Goal: Task Accomplishment & Management: Manage account settings

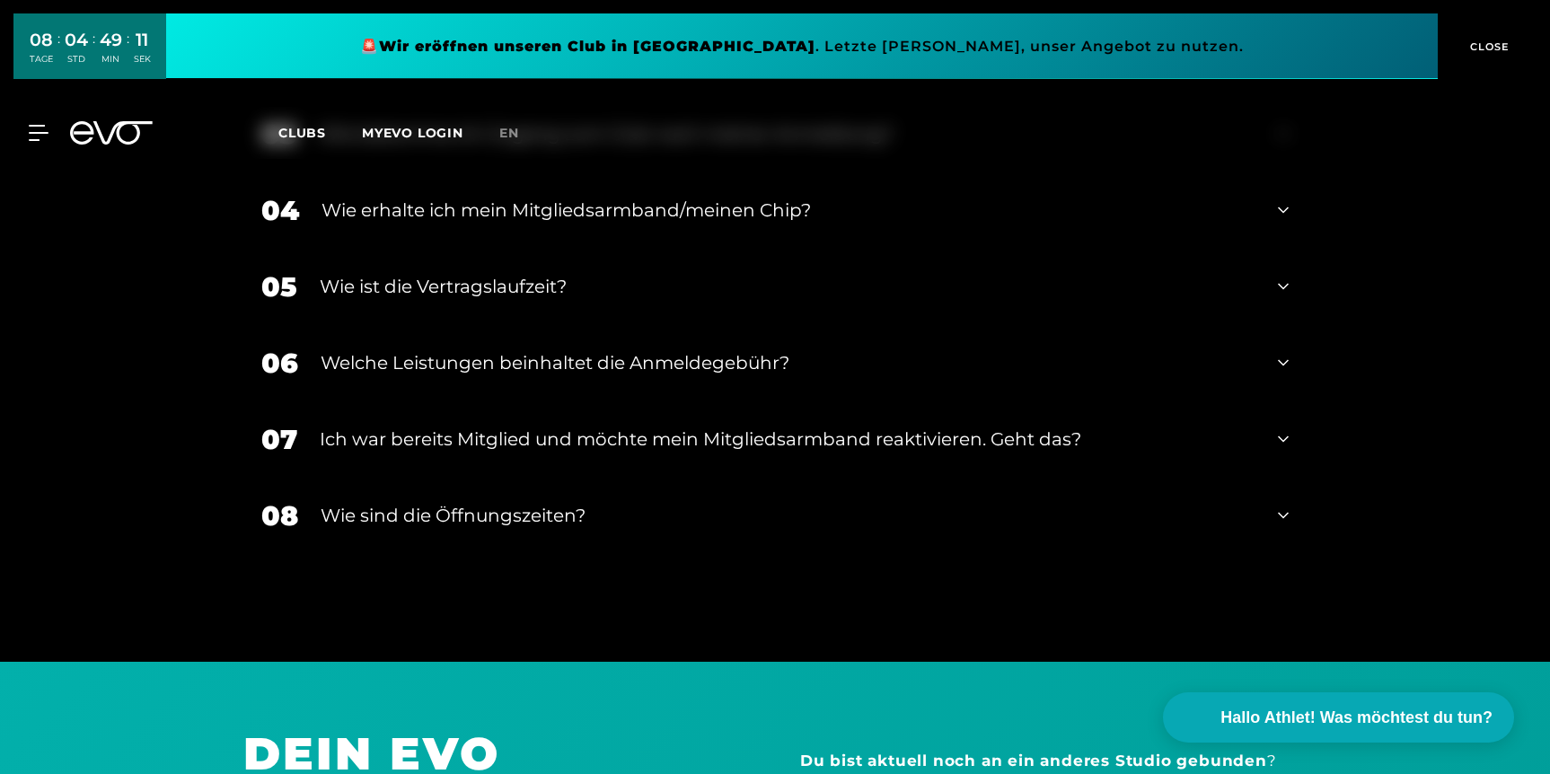
scroll to position [3741, 0]
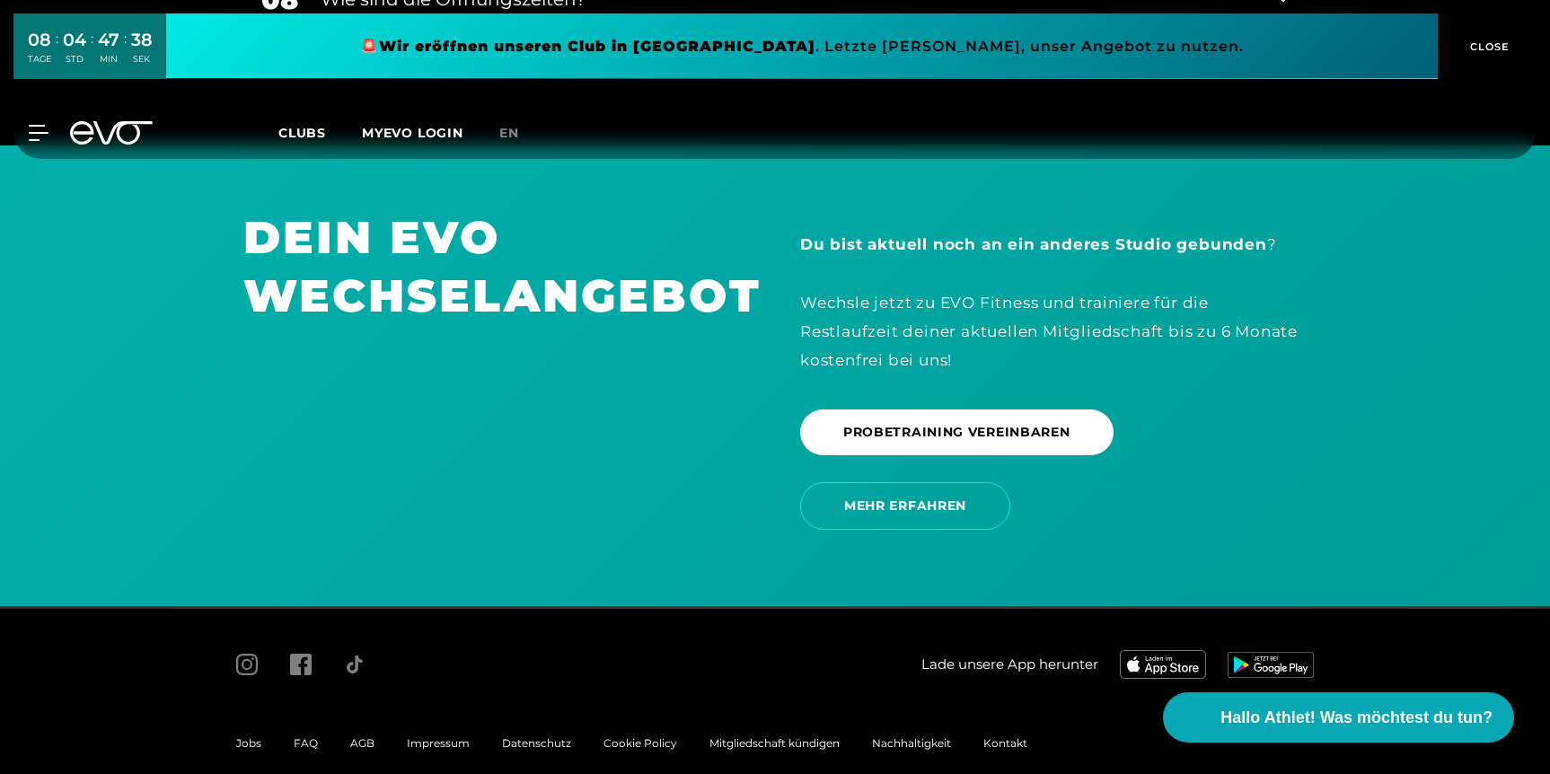
click at [1485, 28] on button "CLOSE" at bounding box center [1486, 46] width 99 height 66
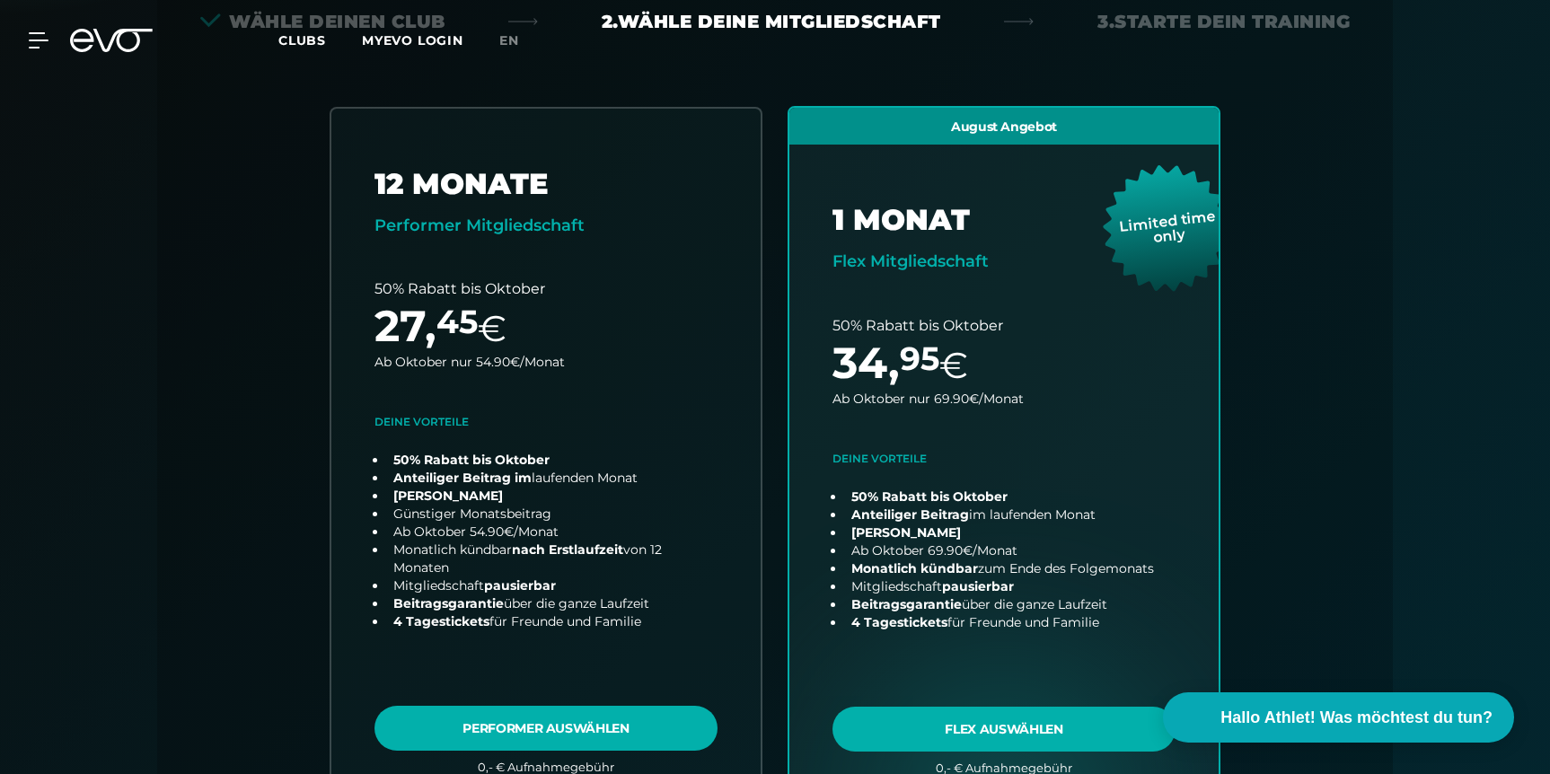
scroll to position [0, 0]
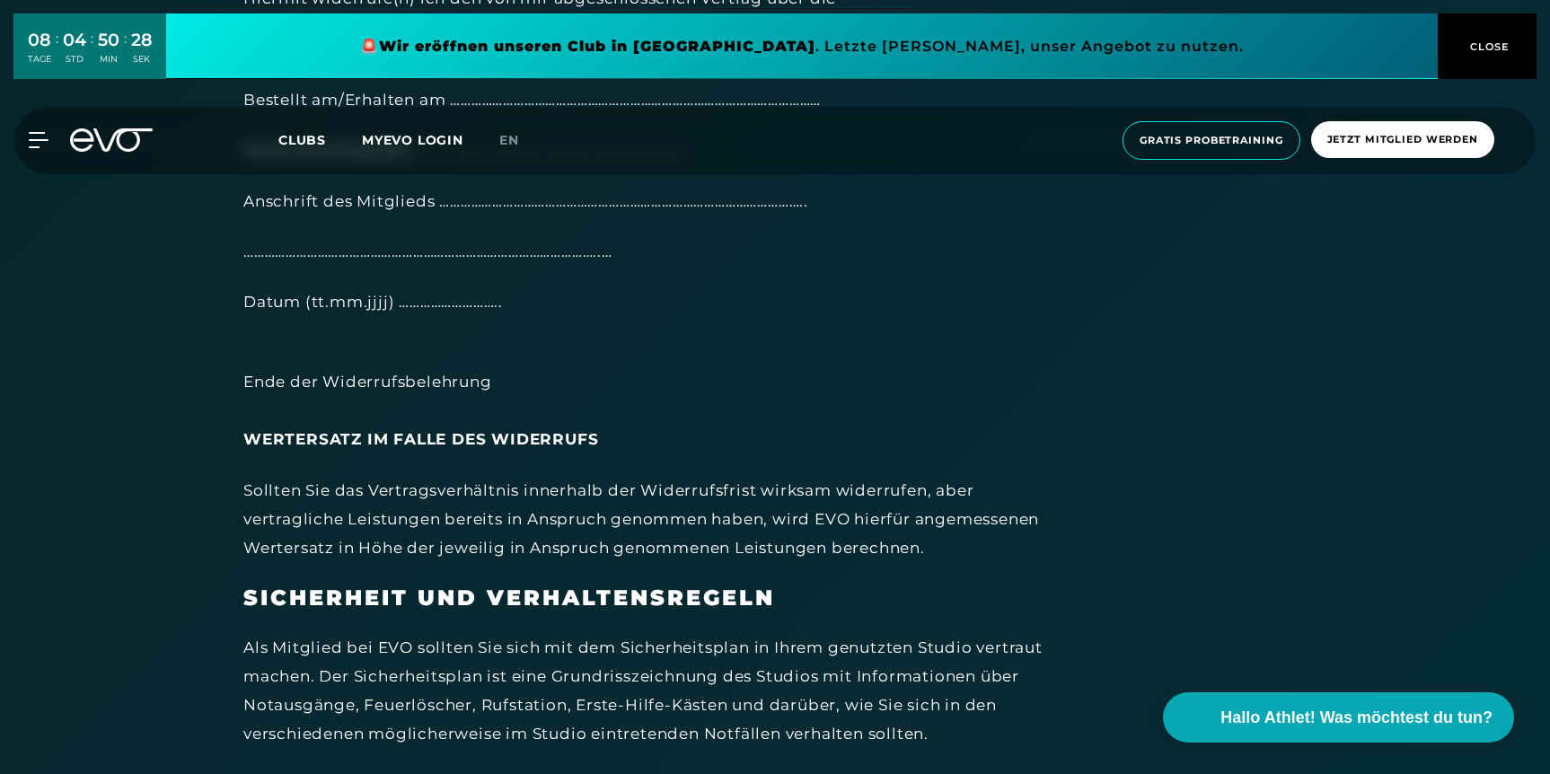
scroll to position [7494, 0]
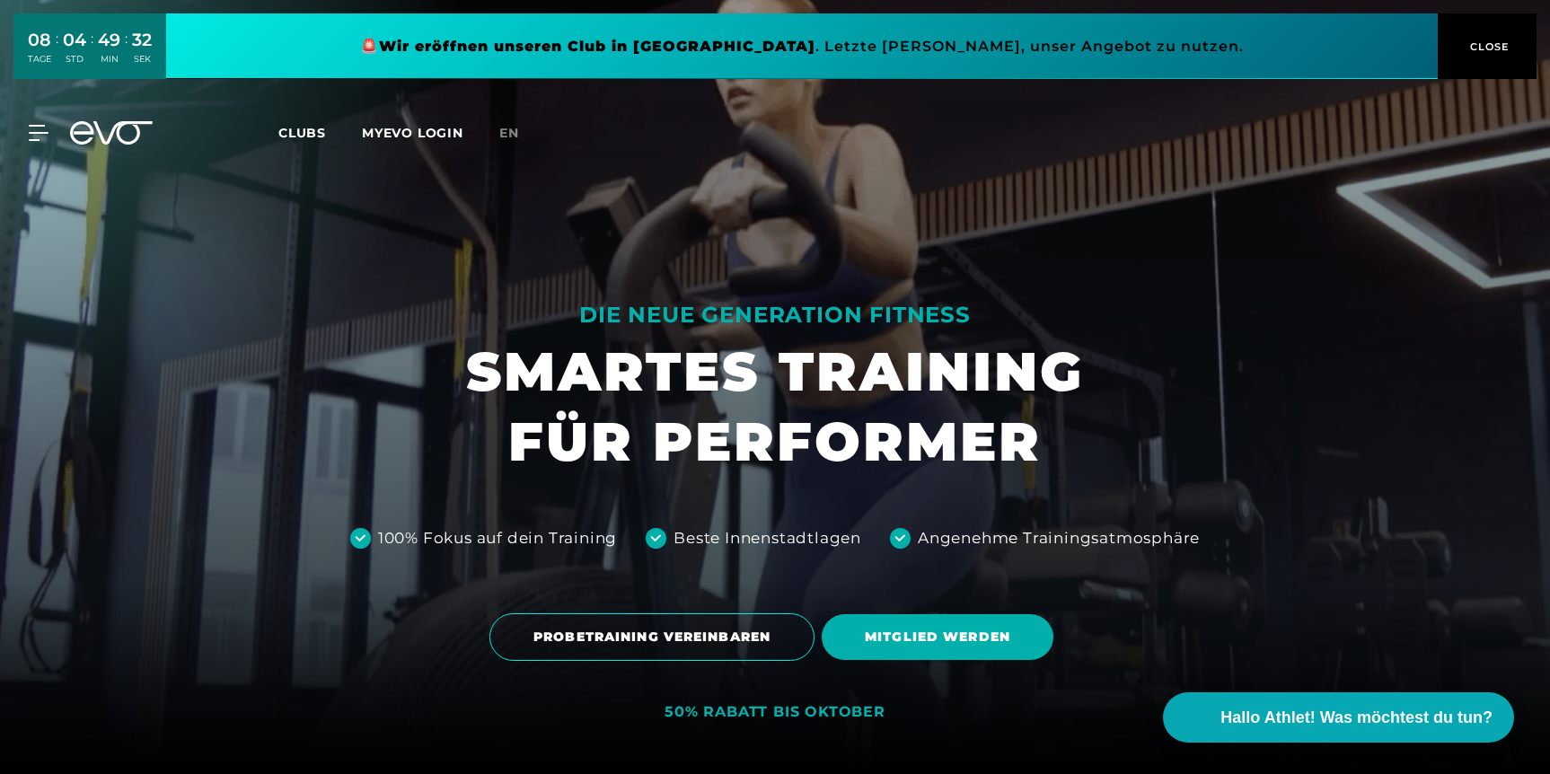
click at [1476, 55] on span "CLOSE" at bounding box center [1487, 47] width 44 height 16
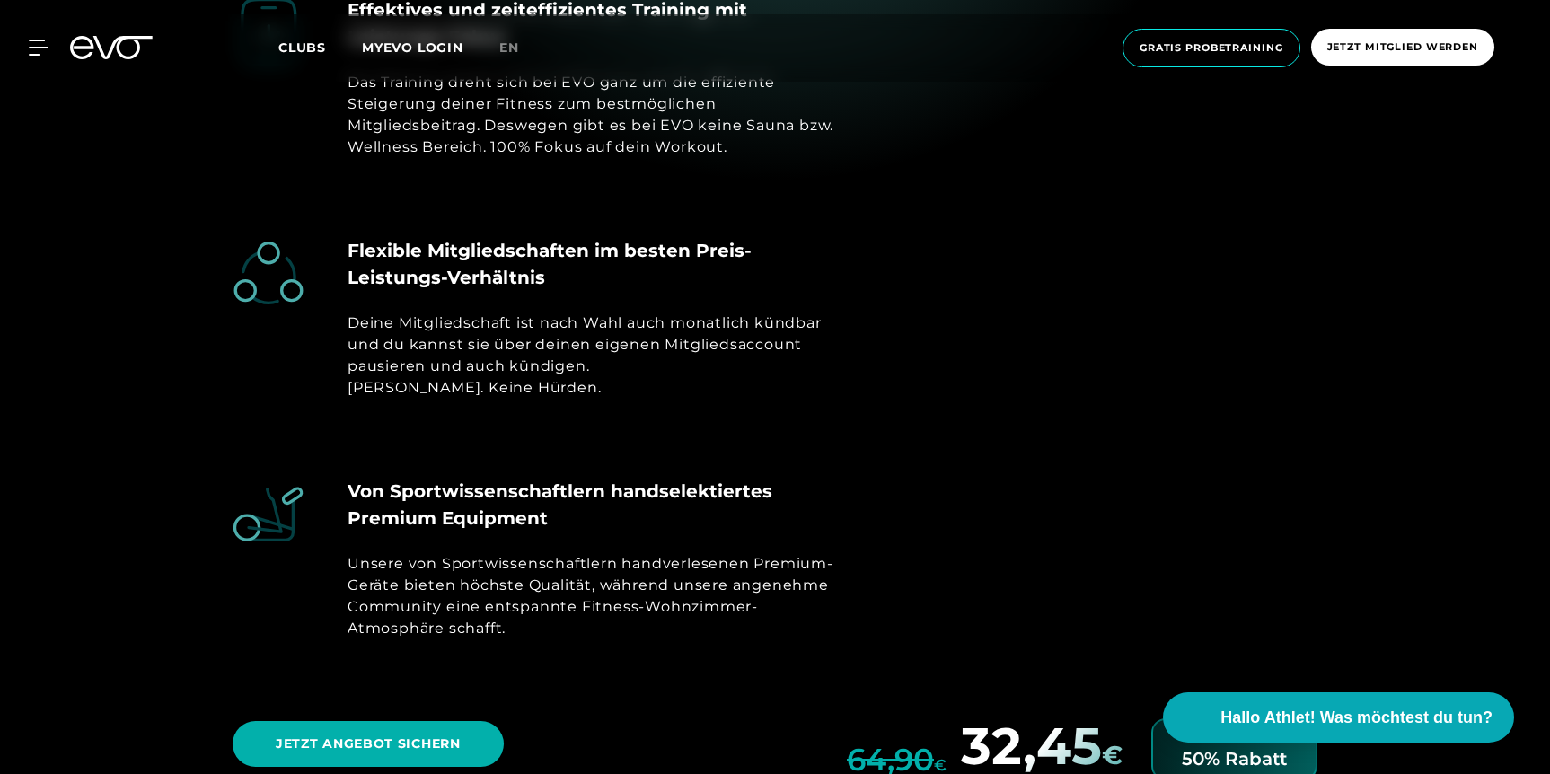
scroll to position [9340, 0]
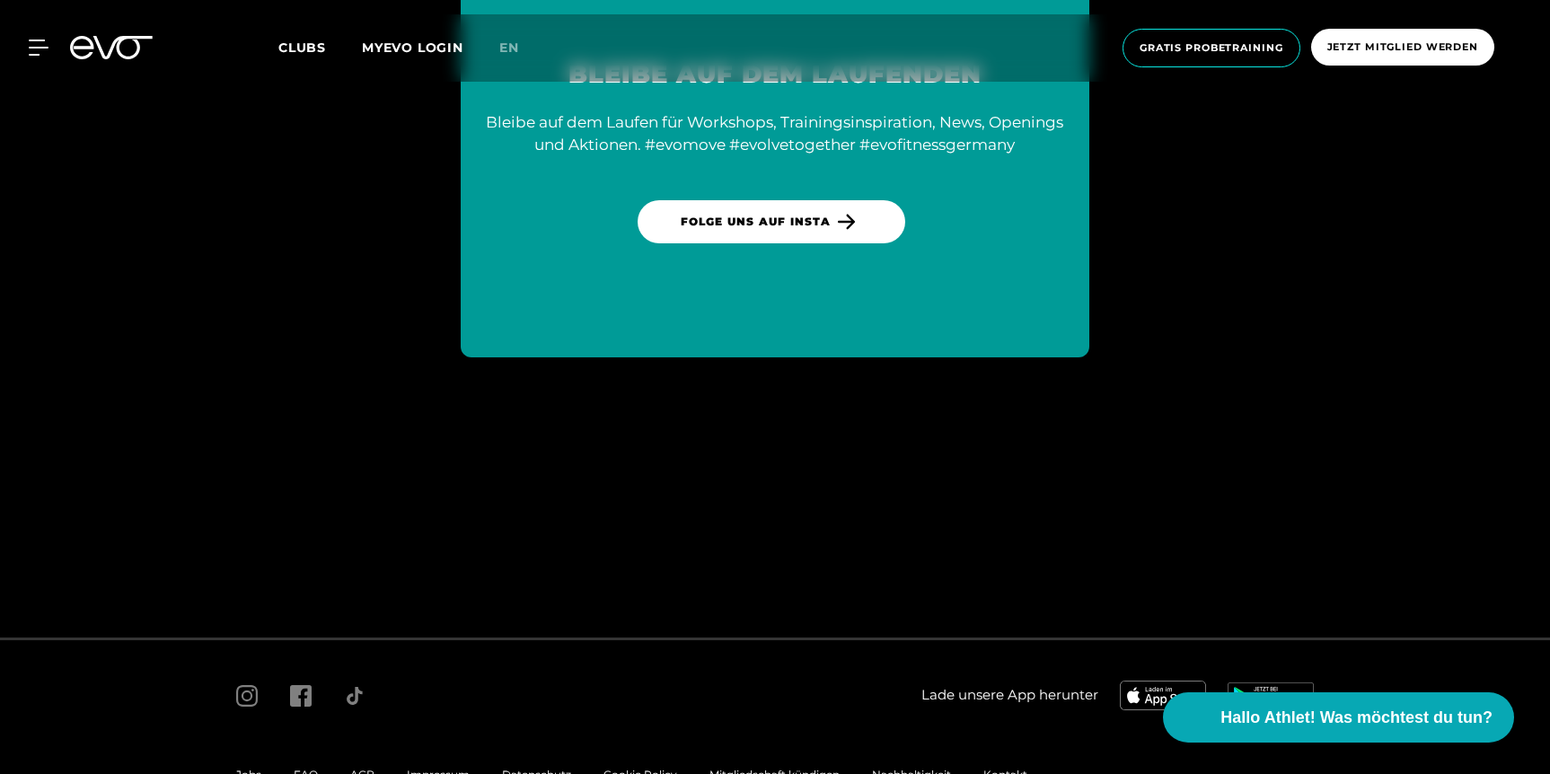
click at [730, 768] on span "Mitgliedschaft kündigen" at bounding box center [774, 774] width 130 height 13
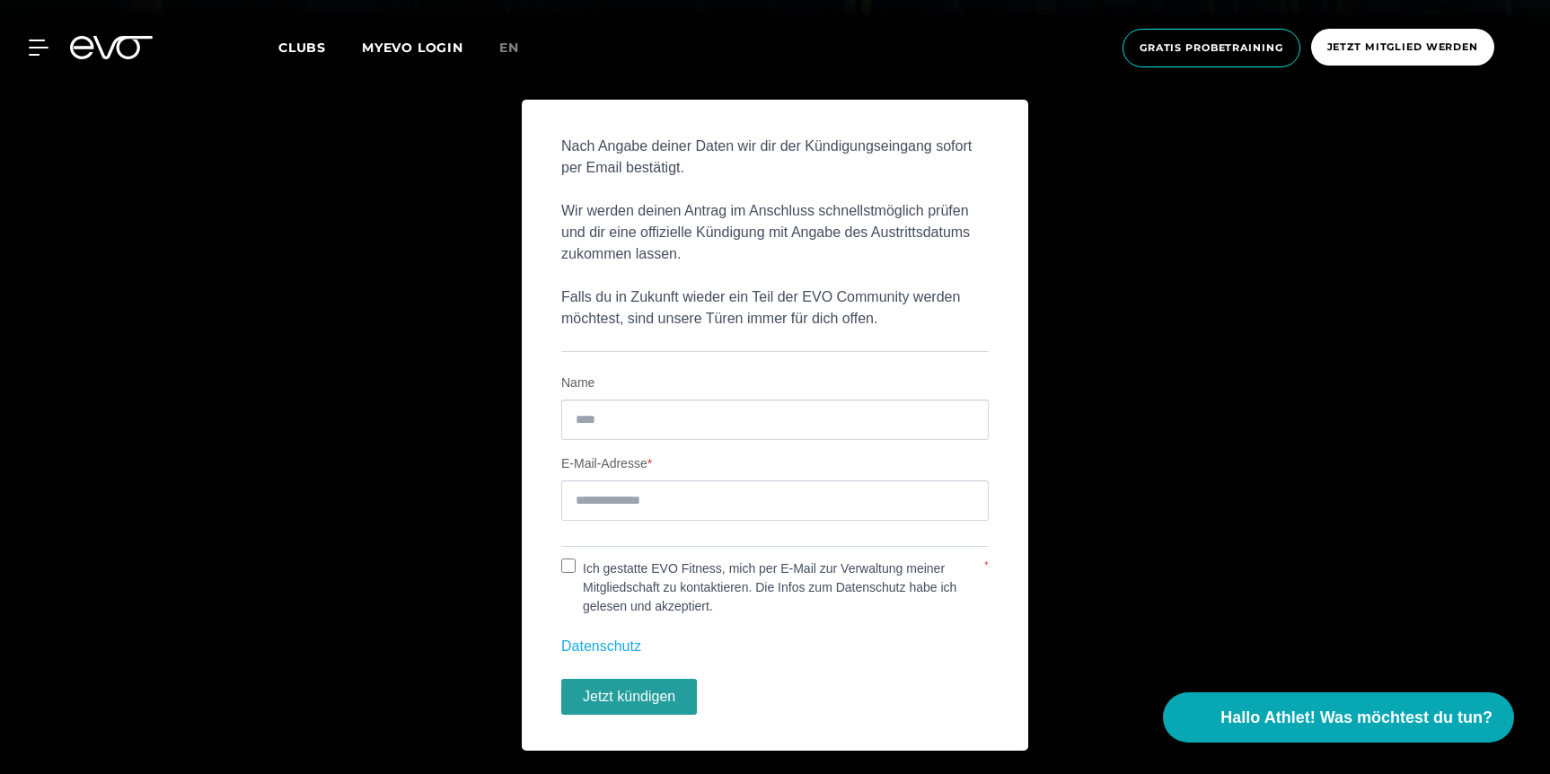
scroll to position [755, 0]
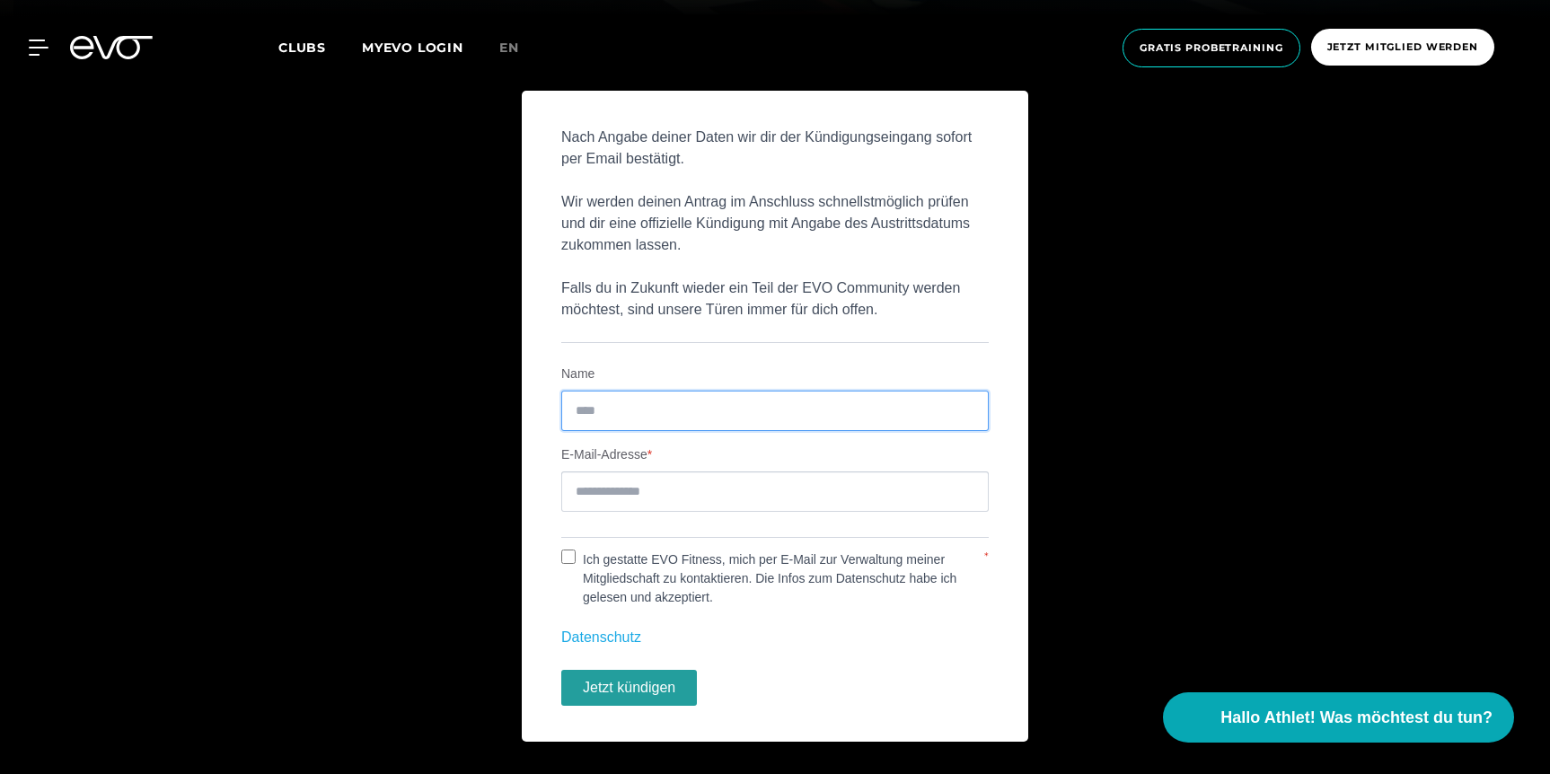
click at [660, 400] on input "Name" at bounding box center [774, 411] width 427 height 40
click at [716, 296] on p "Nach Angabe deiner Daten wir dir der Kündigungseingang sofort per Email bestäti…" at bounding box center [774, 224] width 427 height 194
click at [690, 424] on input "Name" at bounding box center [774, 411] width 427 height 40
click at [718, 320] on p "Nach Angabe deiner Daten wir dir der Kündigungseingang sofort per Email bestäti…" at bounding box center [774, 224] width 427 height 194
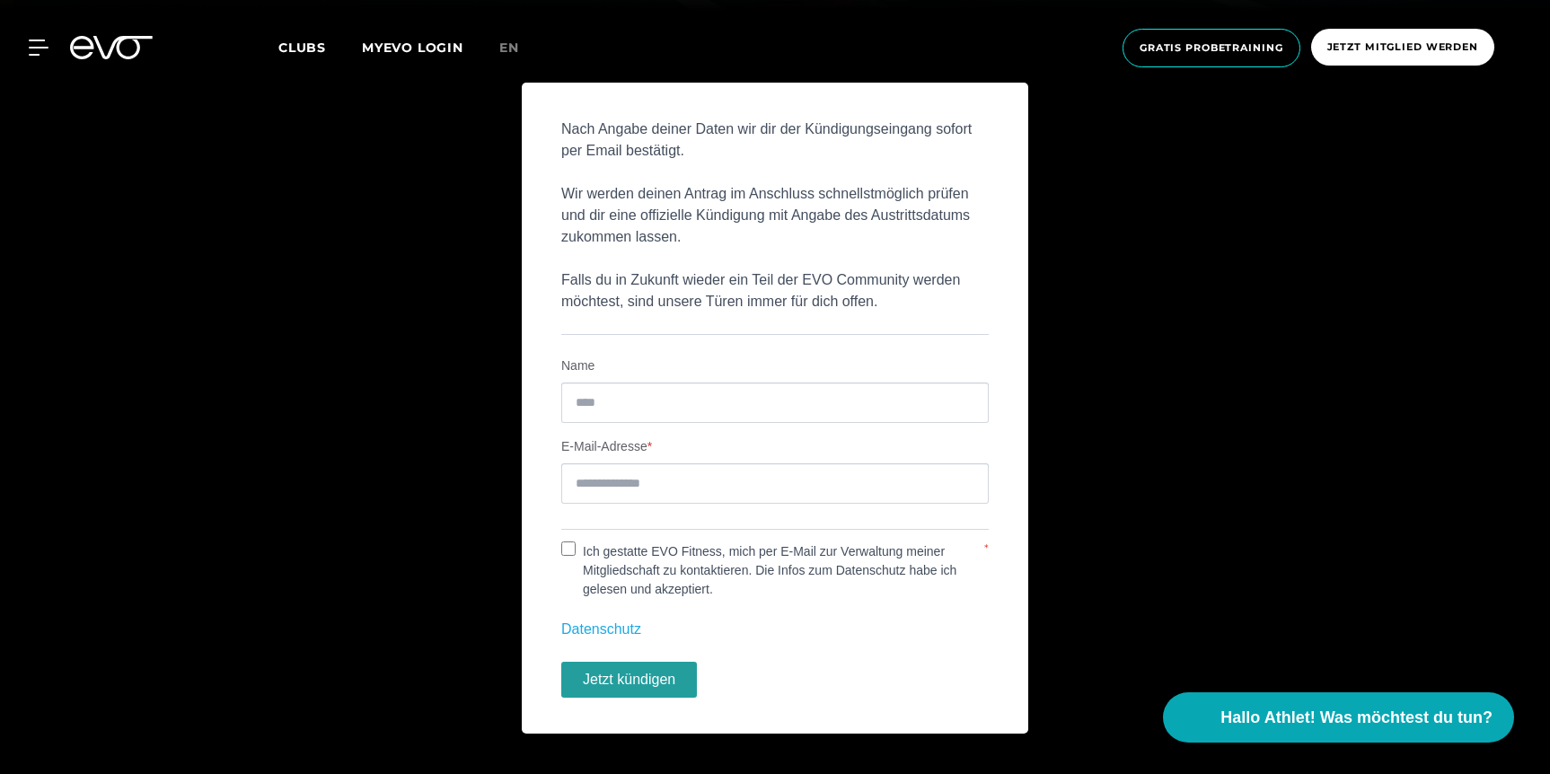
scroll to position [0, 0]
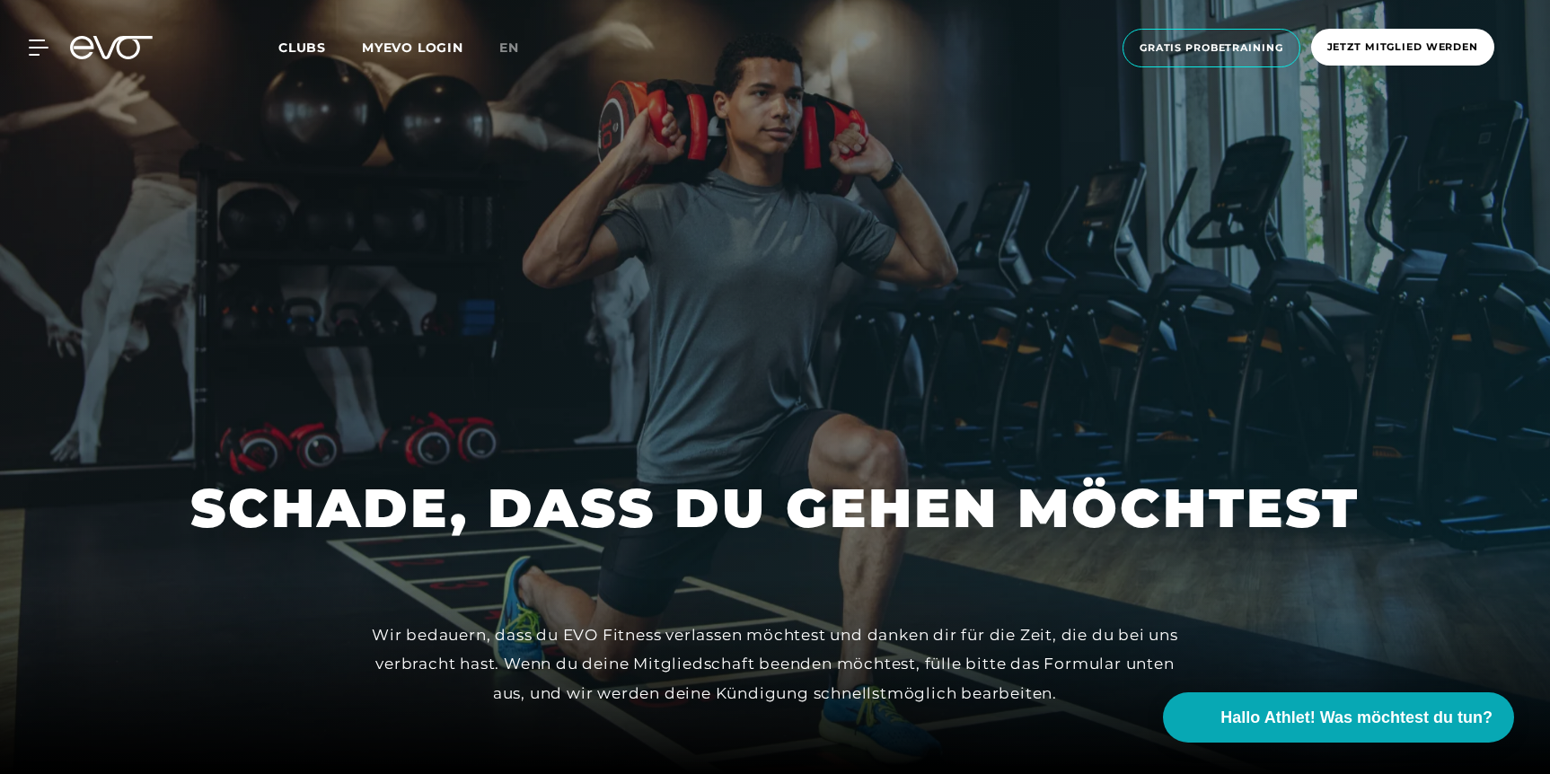
click at [299, 44] on span "Clubs" at bounding box center [302, 48] width 48 height 16
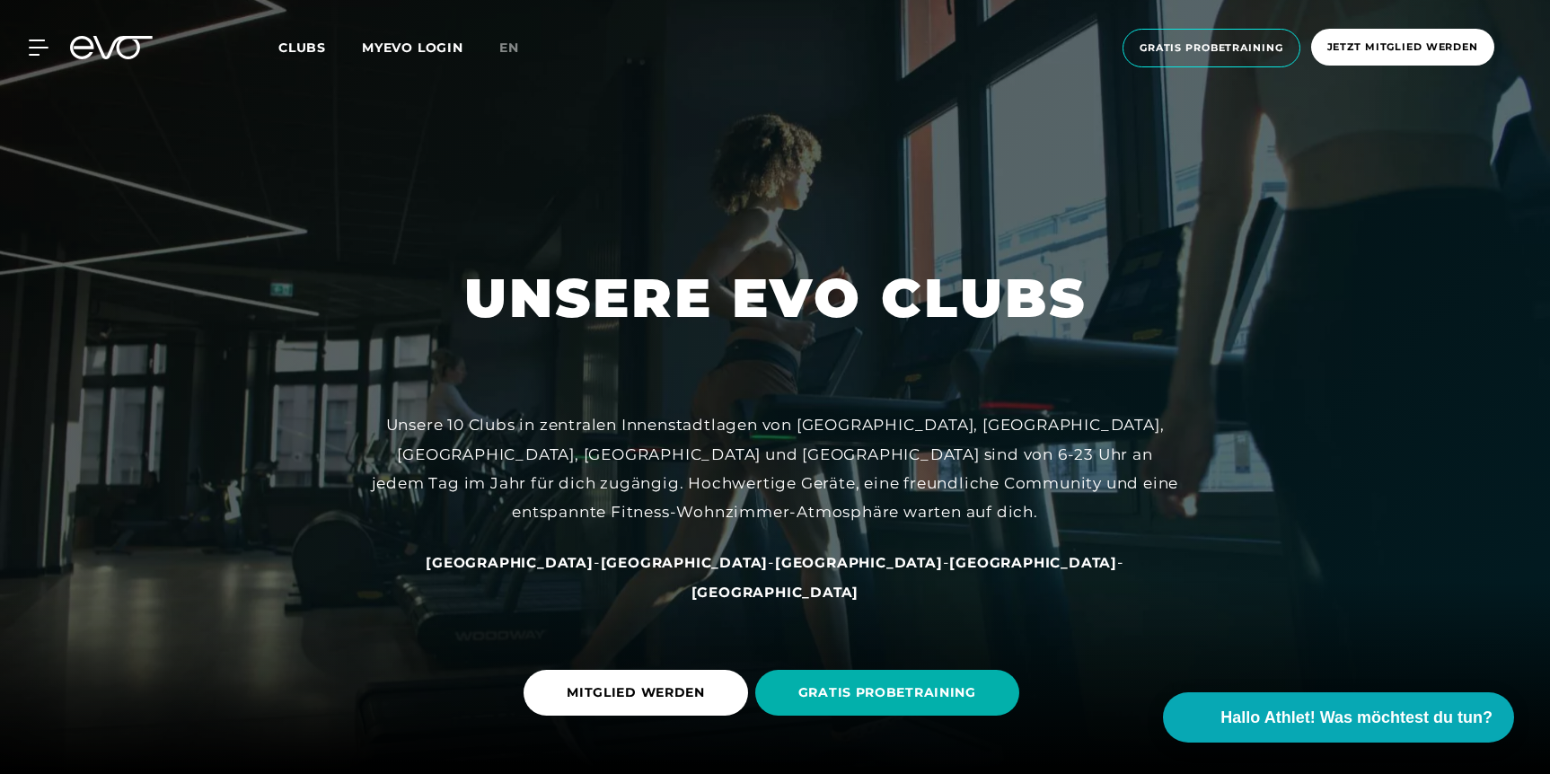
click at [406, 38] on div "Clubs MYEVO LOGIN" at bounding box center [388, 48] width 221 height 21
click at [406, 48] on link "MYEVO LOGIN" at bounding box center [412, 48] width 101 height 16
click at [532, 183] on div at bounding box center [775, 387] width 1550 height 774
